Goal: Transaction & Acquisition: Download file/media

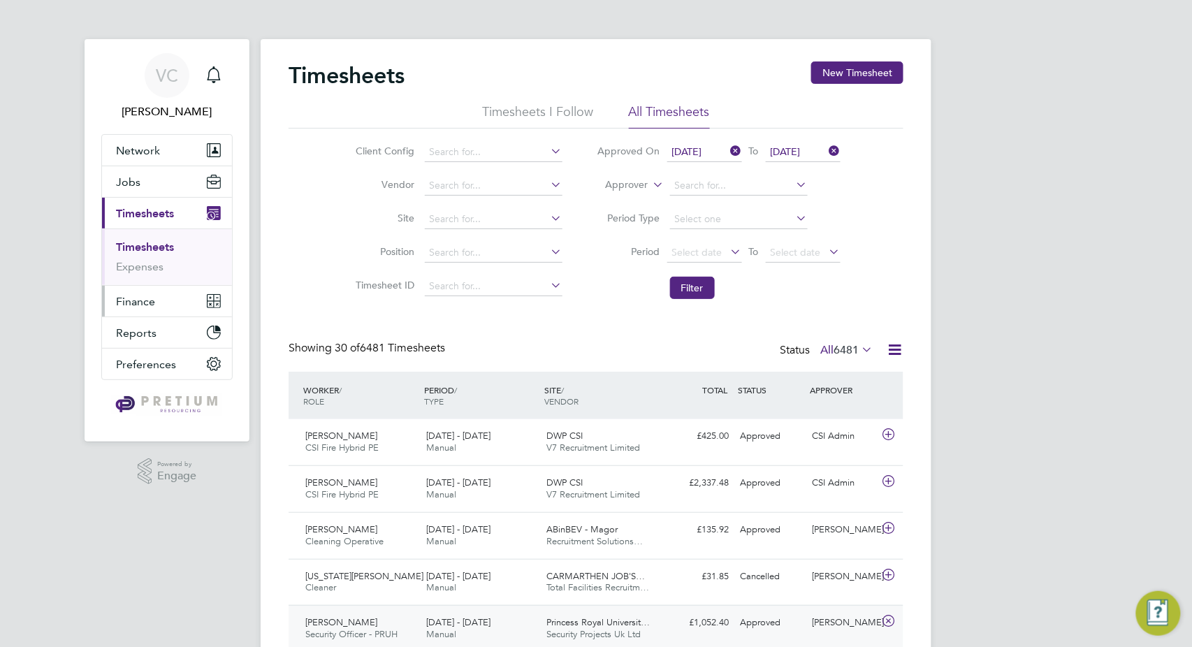
click at [140, 296] on span "Finance" at bounding box center [135, 301] width 39 height 13
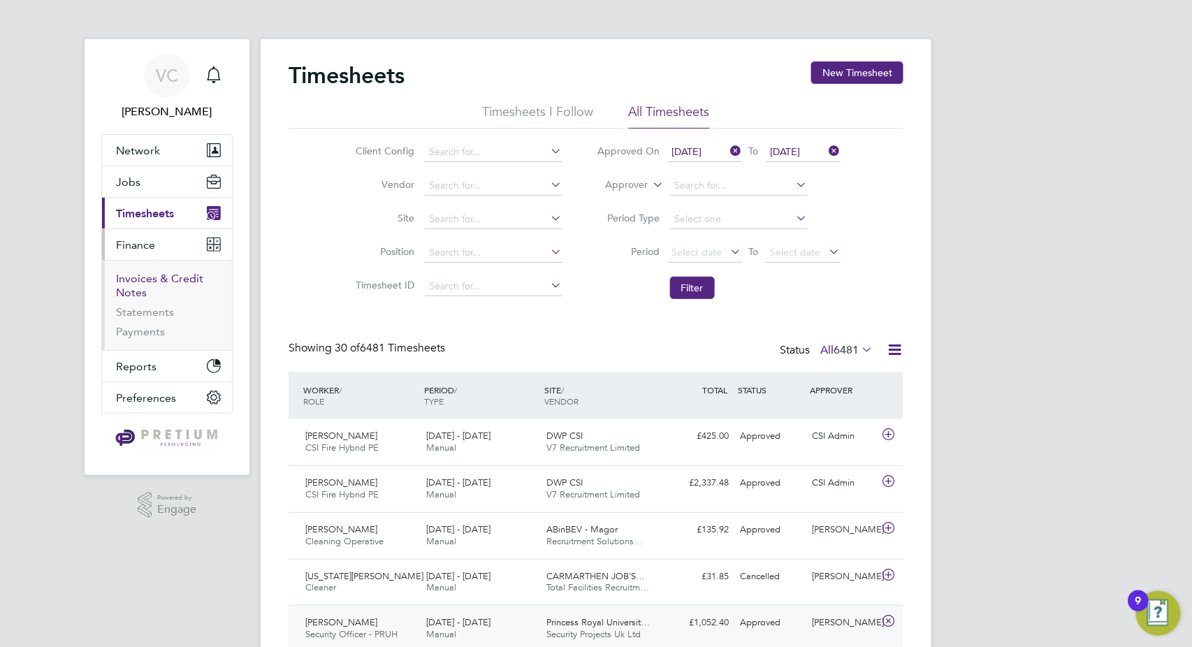
click at [162, 281] on link "Invoices & Credit Notes" at bounding box center [159, 285] width 87 height 27
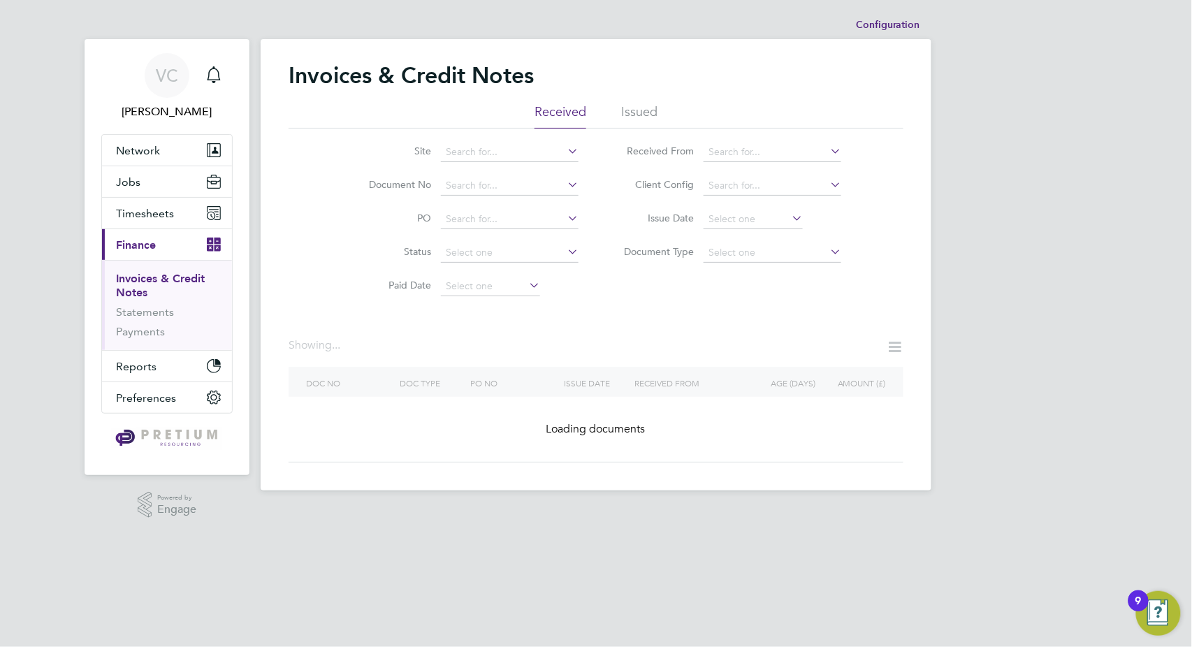
click at [627, 99] on div "Invoices & Credit Notes" at bounding box center [596, 83] width 615 height 42
click at [623, 110] on li "Issued" at bounding box center [639, 115] width 36 height 25
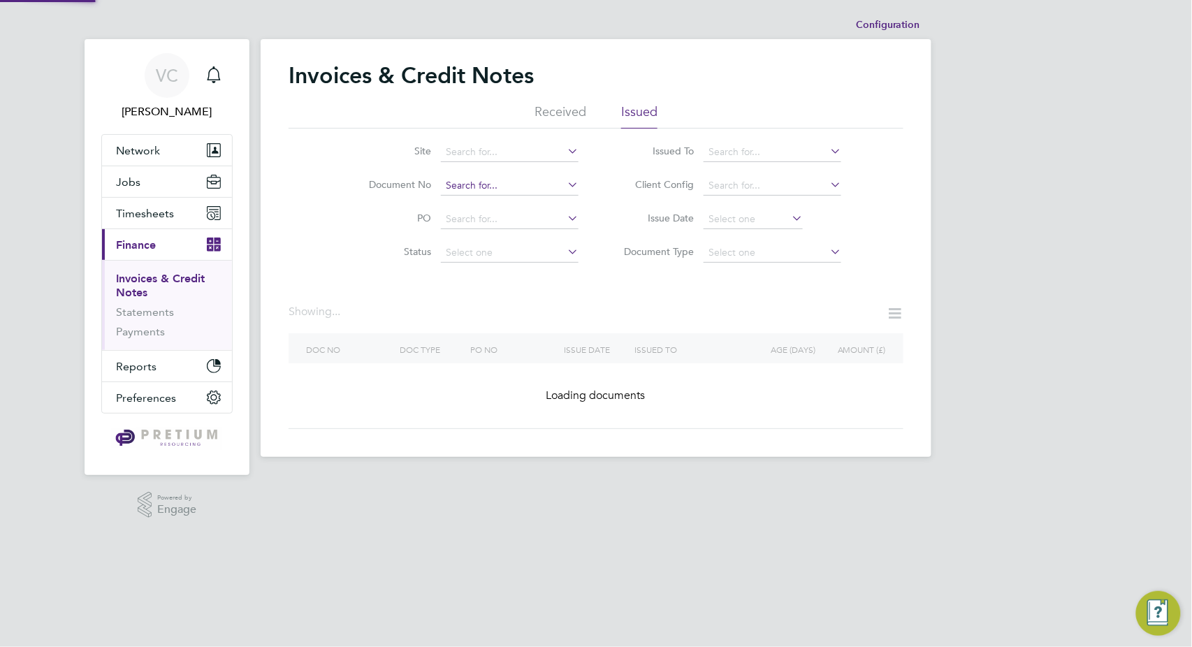
click at [468, 189] on input at bounding box center [510, 186] width 138 height 20
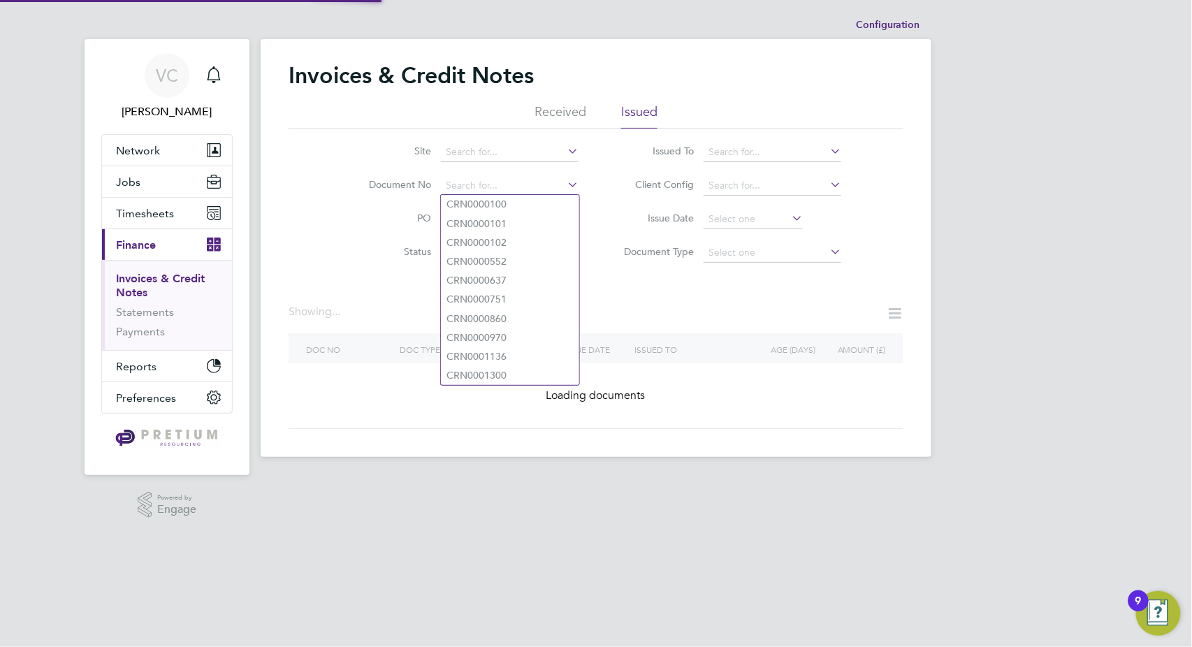
paste input "INV0072869"
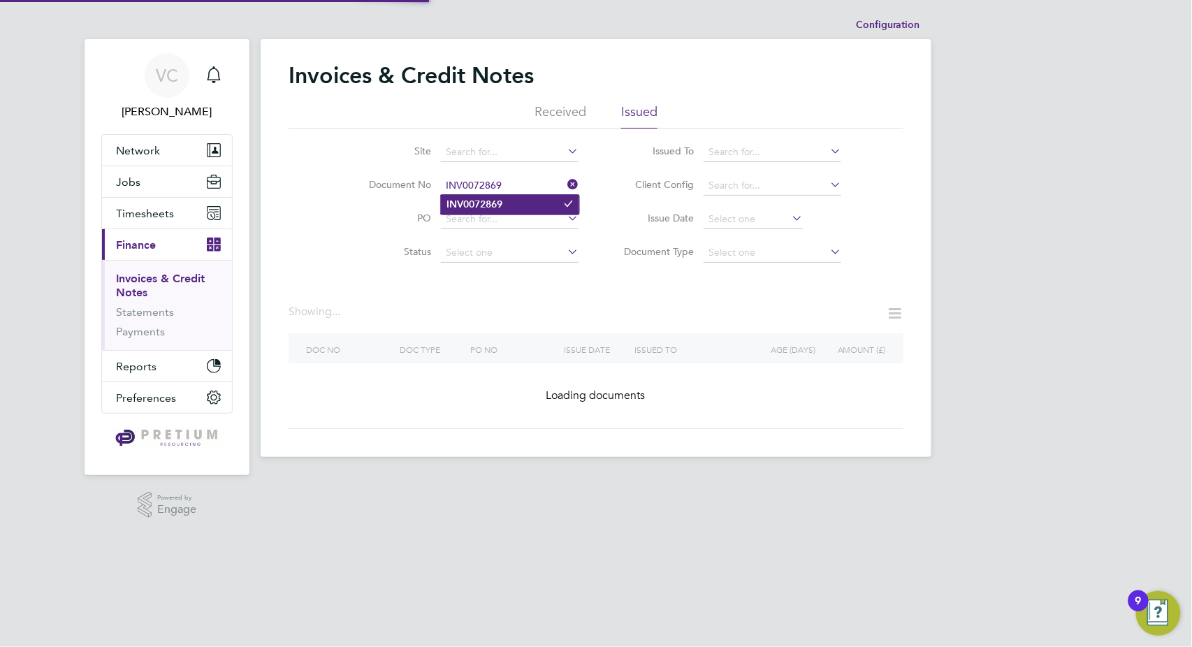
type input "INV0072869"
click at [526, 203] on li "INV0072869" at bounding box center [510, 204] width 138 height 19
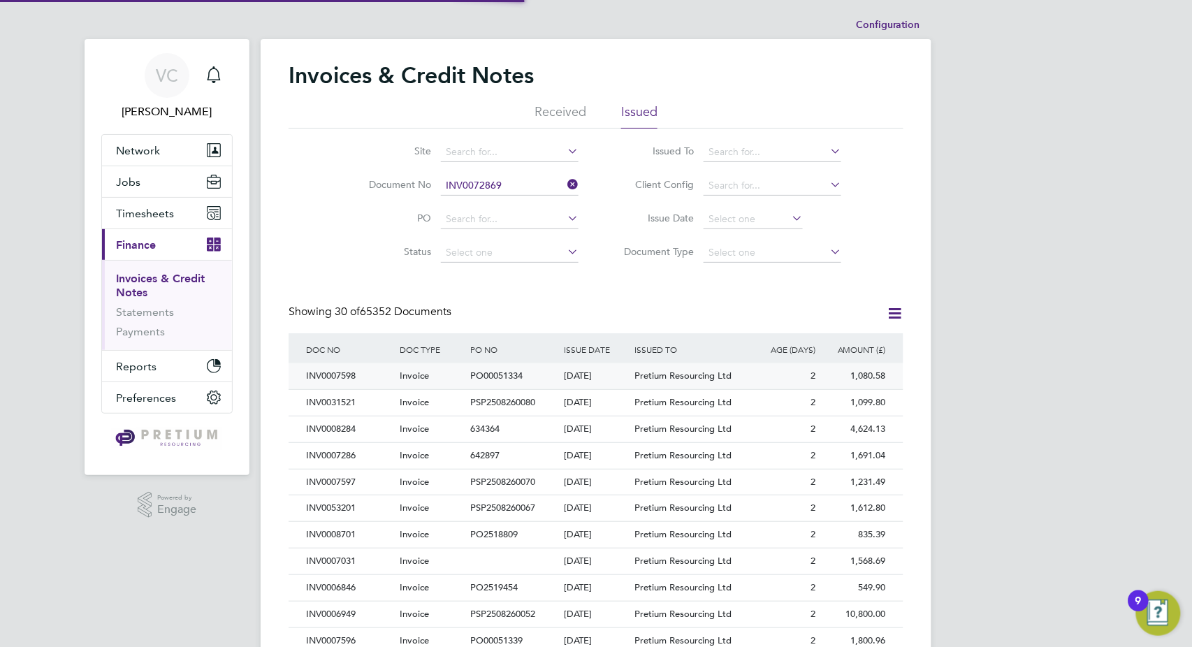
click at [678, 382] on div "Pretium Resourcing Ltd" at bounding box center [689, 376] width 117 height 26
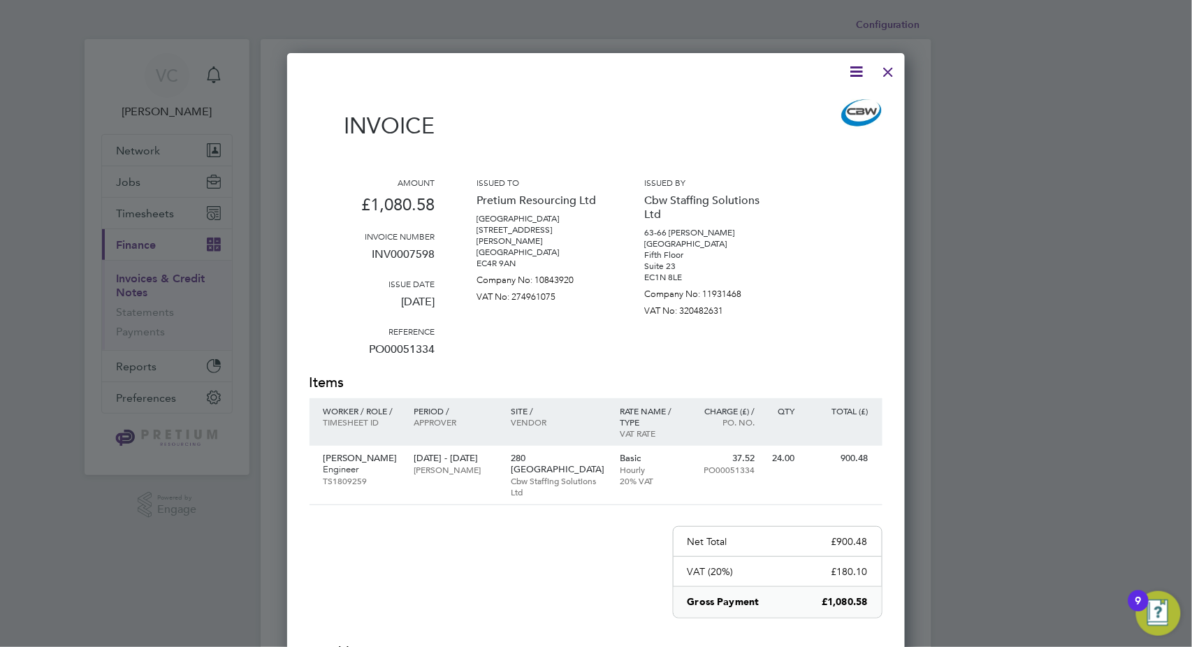
click at [881, 71] on div at bounding box center [888, 68] width 25 height 25
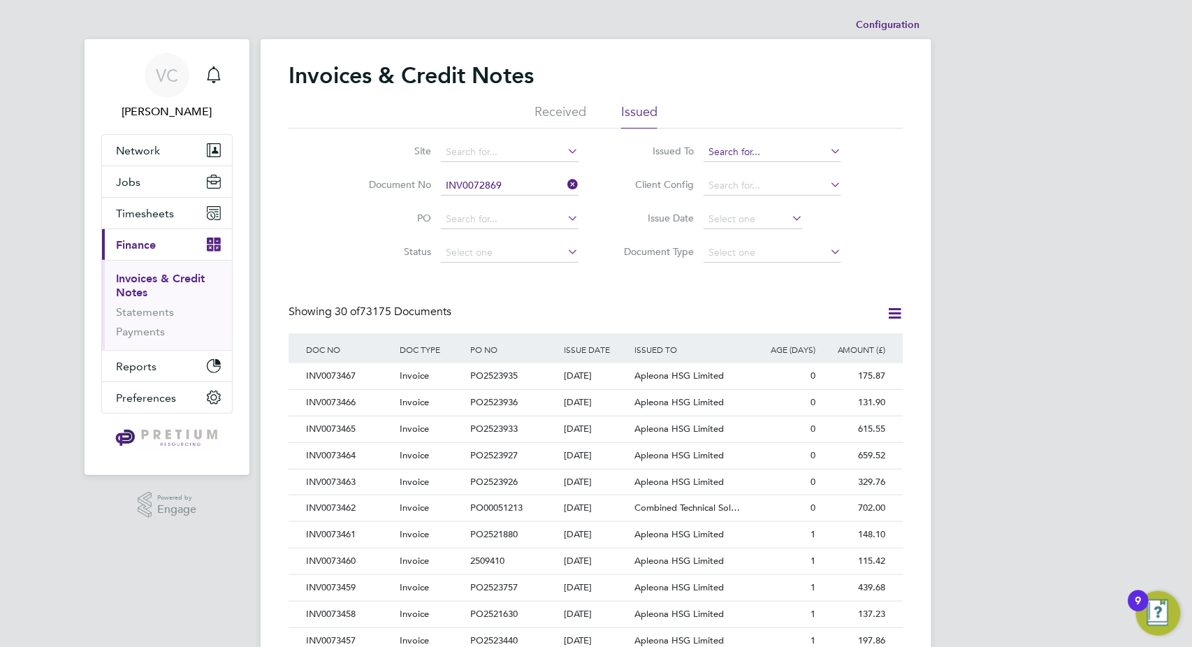
click at [742, 149] on input at bounding box center [773, 153] width 138 height 20
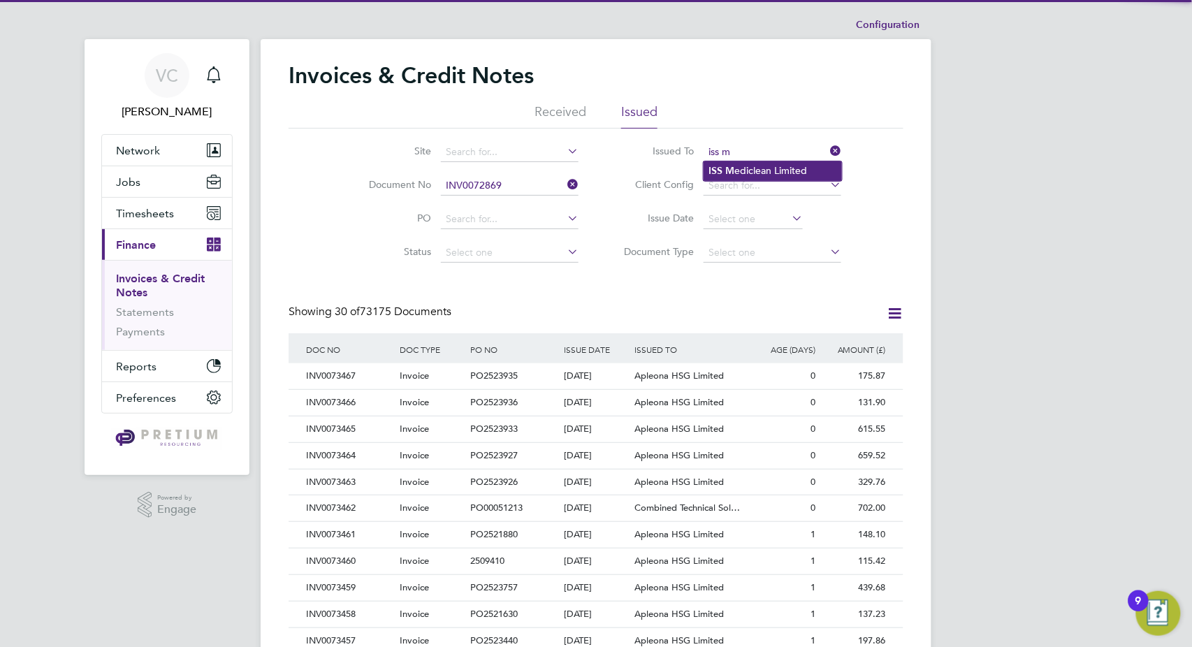
click at [779, 168] on li "ISS M ediclean Limited" at bounding box center [773, 170] width 138 height 19
type input "ISS Mediclean Limited"
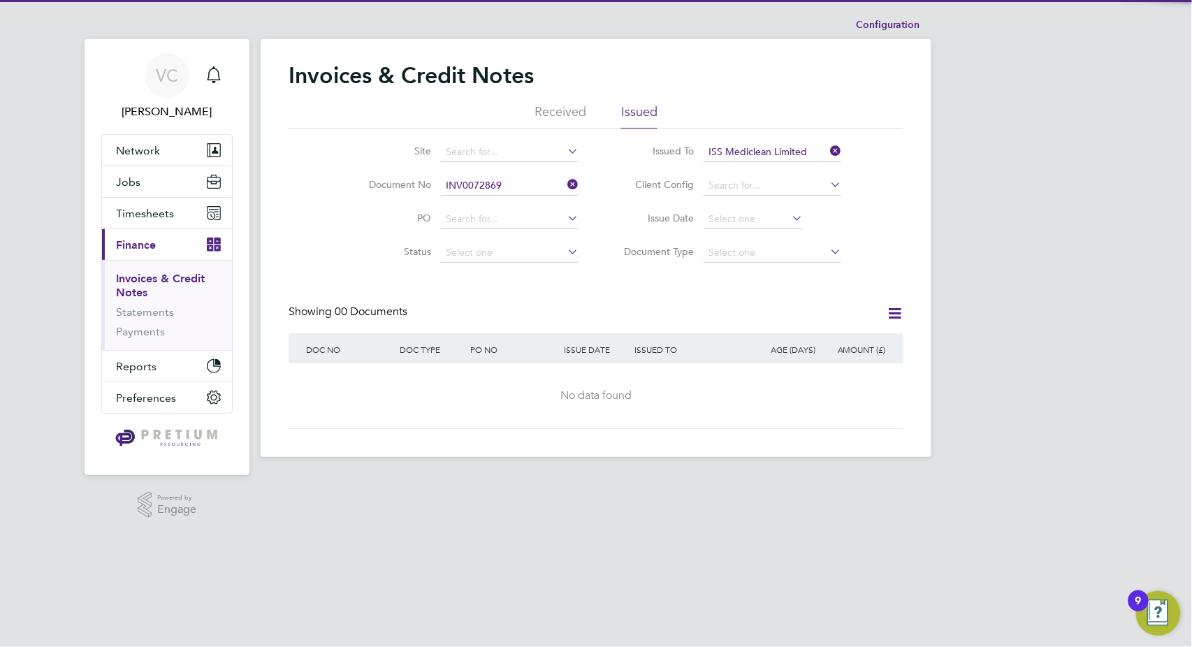
click at [788, 156] on input "ISS Mediclean Limited" at bounding box center [773, 153] width 138 height 20
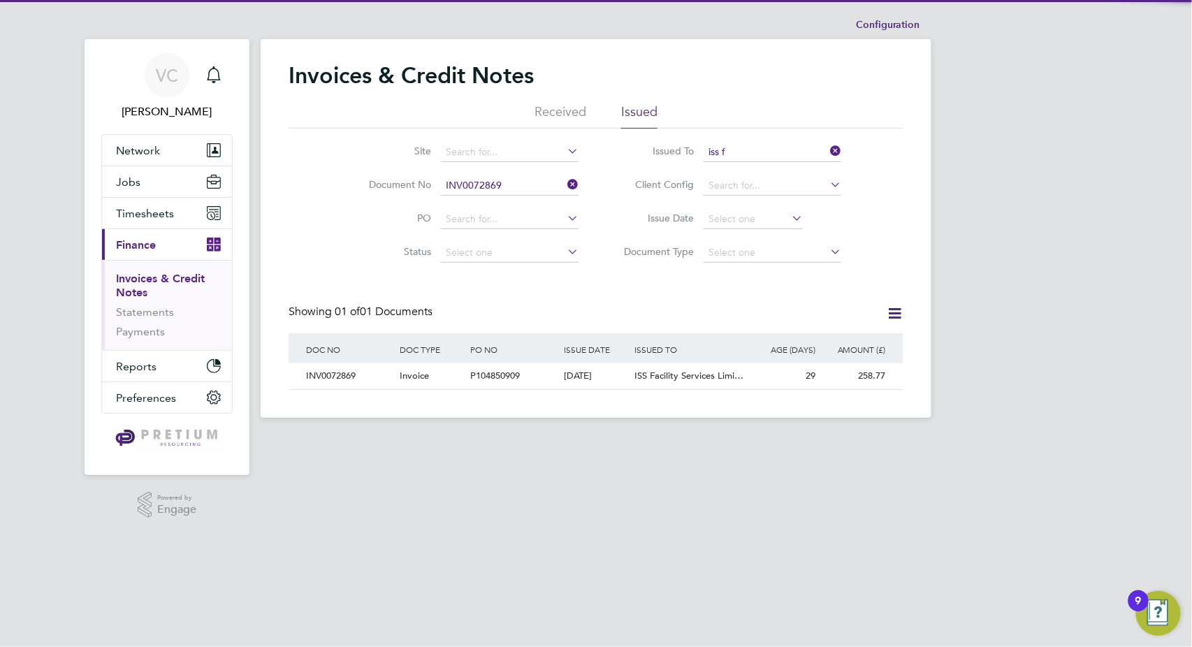
click at [751, 166] on li "ISS F acility Services Limited" at bounding box center [773, 170] width 138 height 19
type input "ISS Facility Services Limited"
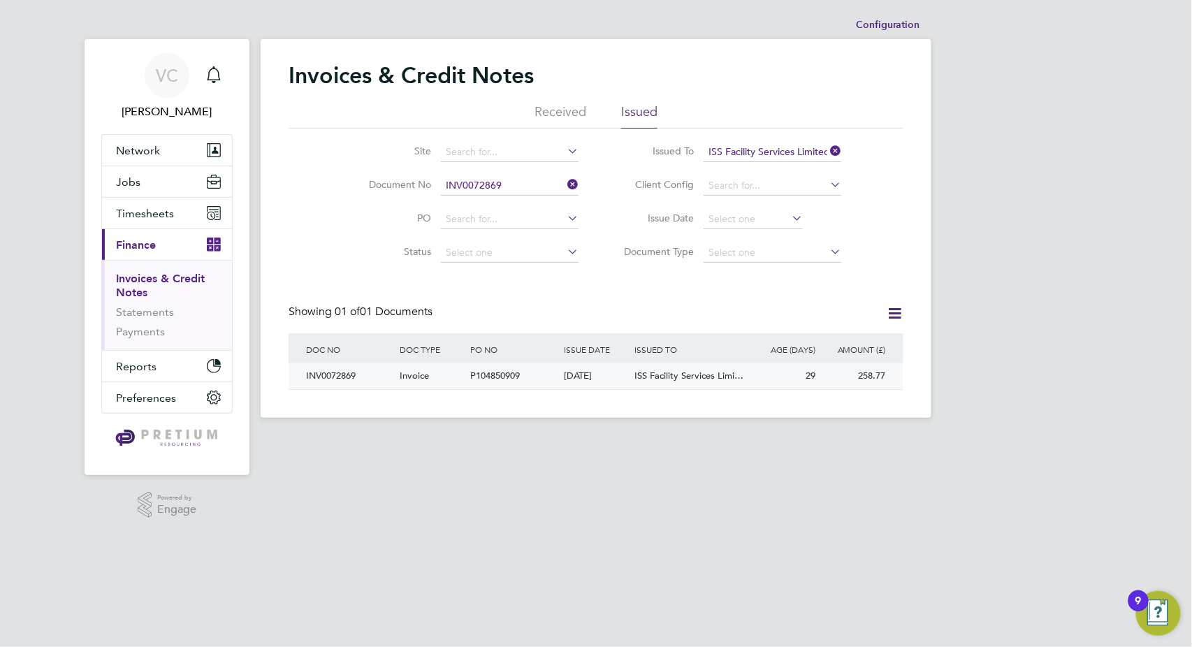
click at [653, 375] on span "ISS Facility Services Limi…" at bounding box center [689, 376] width 109 height 12
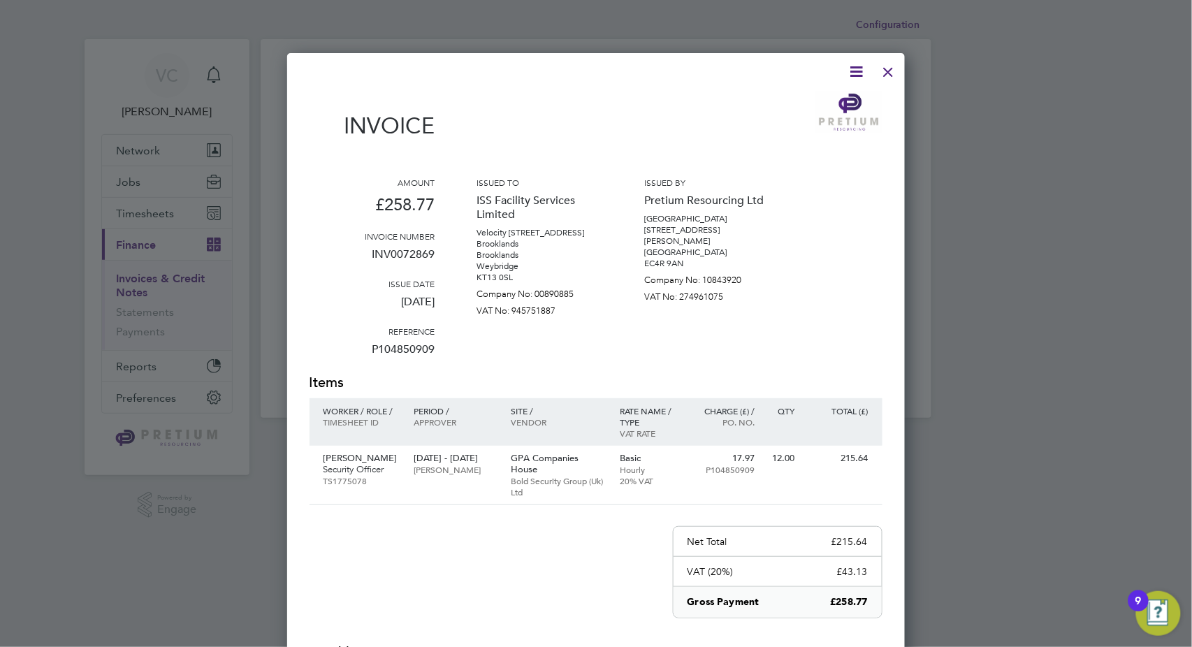
click at [855, 56] on div "Invoice Amount £258.77 Invoice number INV0072869 Issue date [DATE] Reference P1…" at bounding box center [596, 426] width 618 height 746
click at [850, 74] on icon at bounding box center [856, 71] width 17 height 17
click at [820, 107] on li "Download Invoice" at bounding box center [815, 105] width 96 height 20
